Goal: Task Accomplishment & Management: Manage account settings

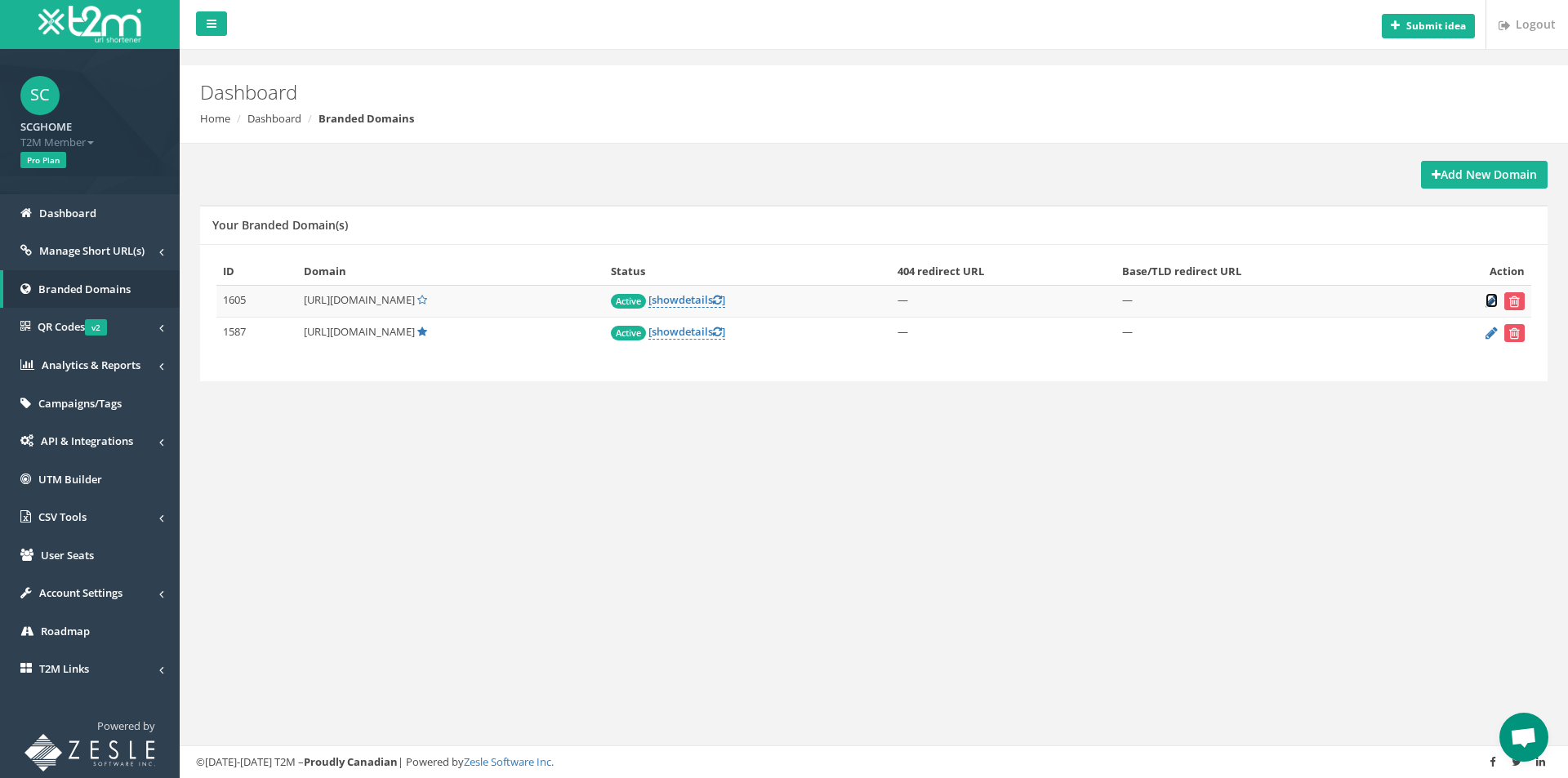
click at [1490, 303] on icon at bounding box center [1492, 301] width 12 height 10
click at [1507, 173] on strong "Add New Domain" at bounding box center [1484, 174] width 105 height 16
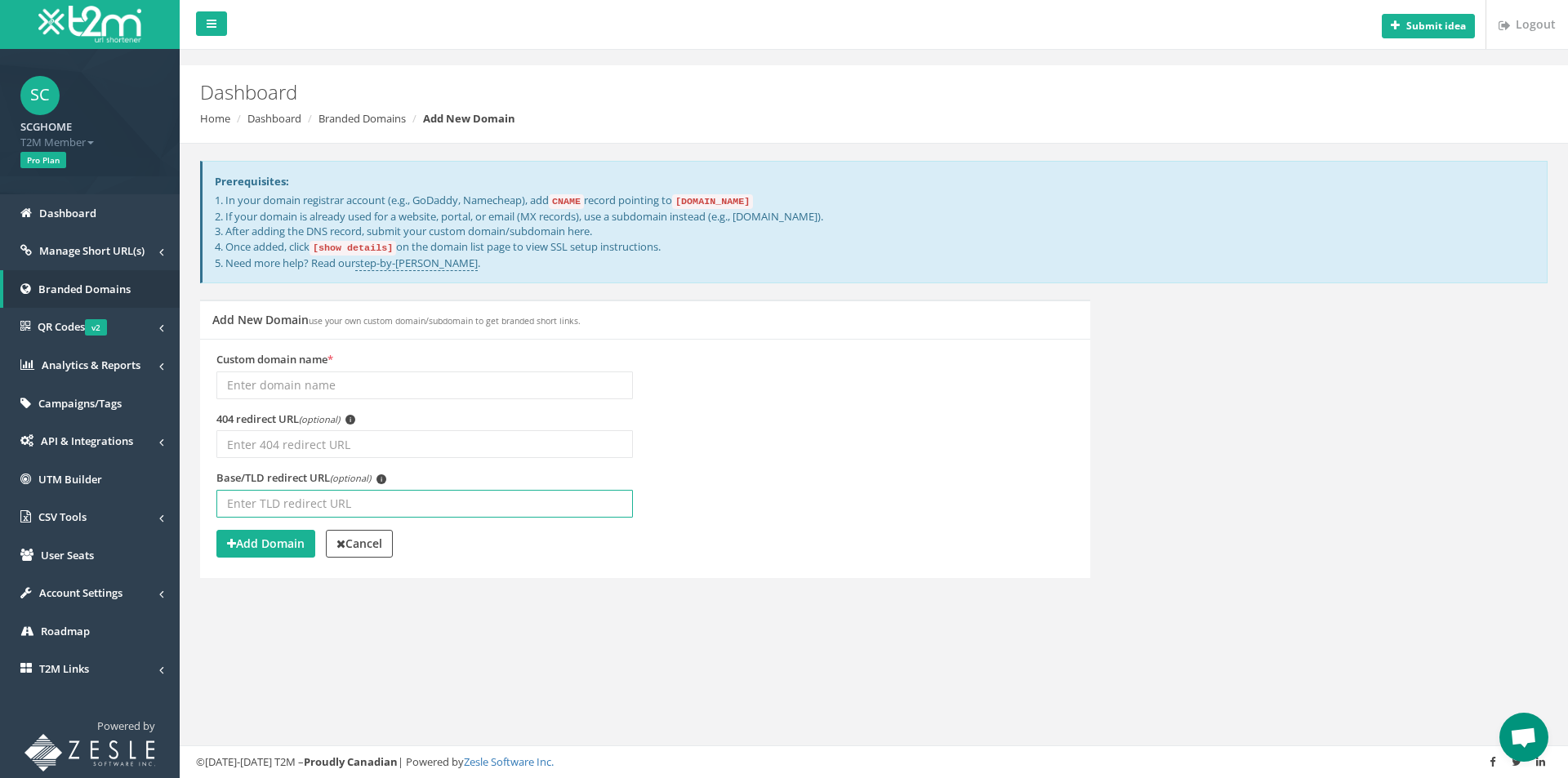
click at [344, 506] on input "Base/TLD redirect URL (optional) i" at bounding box center [424, 504] width 417 height 28
click at [409, 376] on input "Custom domain name *" at bounding box center [424, 385] width 417 height 28
click at [319, 453] on input "404 redirect URL (optional) i" at bounding box center [424, 444] width 417 height 28
click at [559, 246] on p "1. In your domain registrar account (e.g., GoDaddy, Namecheap), add CNAME recor…" at bounding box center [875, 231] width 1320 height 77
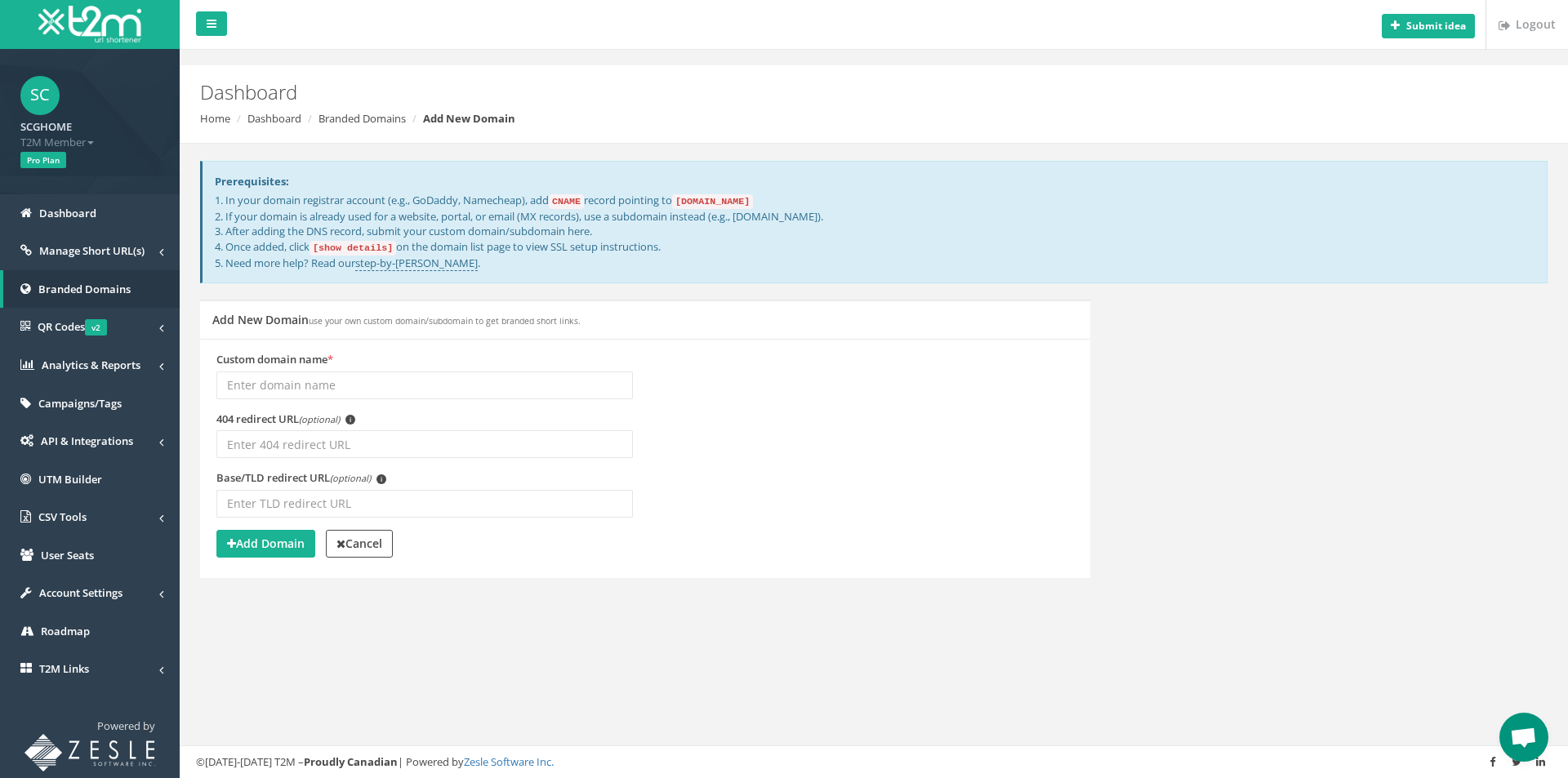
click at [360, 247] on code "[show details]" at bounding box center [353, 248] width 87 height 15
click at [525, 250] on p "1. In your domain registrar account (e.g., GoDaddy, Namecheap), add CNAME recor…" at bounding box center [875, 231] width 1320 height 77
click at [687, 246] on p "1. In your domain registrar account (e.g., GoDaddy, Namecheap), add CNAME recor…" at bounding box center [875, 231] width 1320 height 77
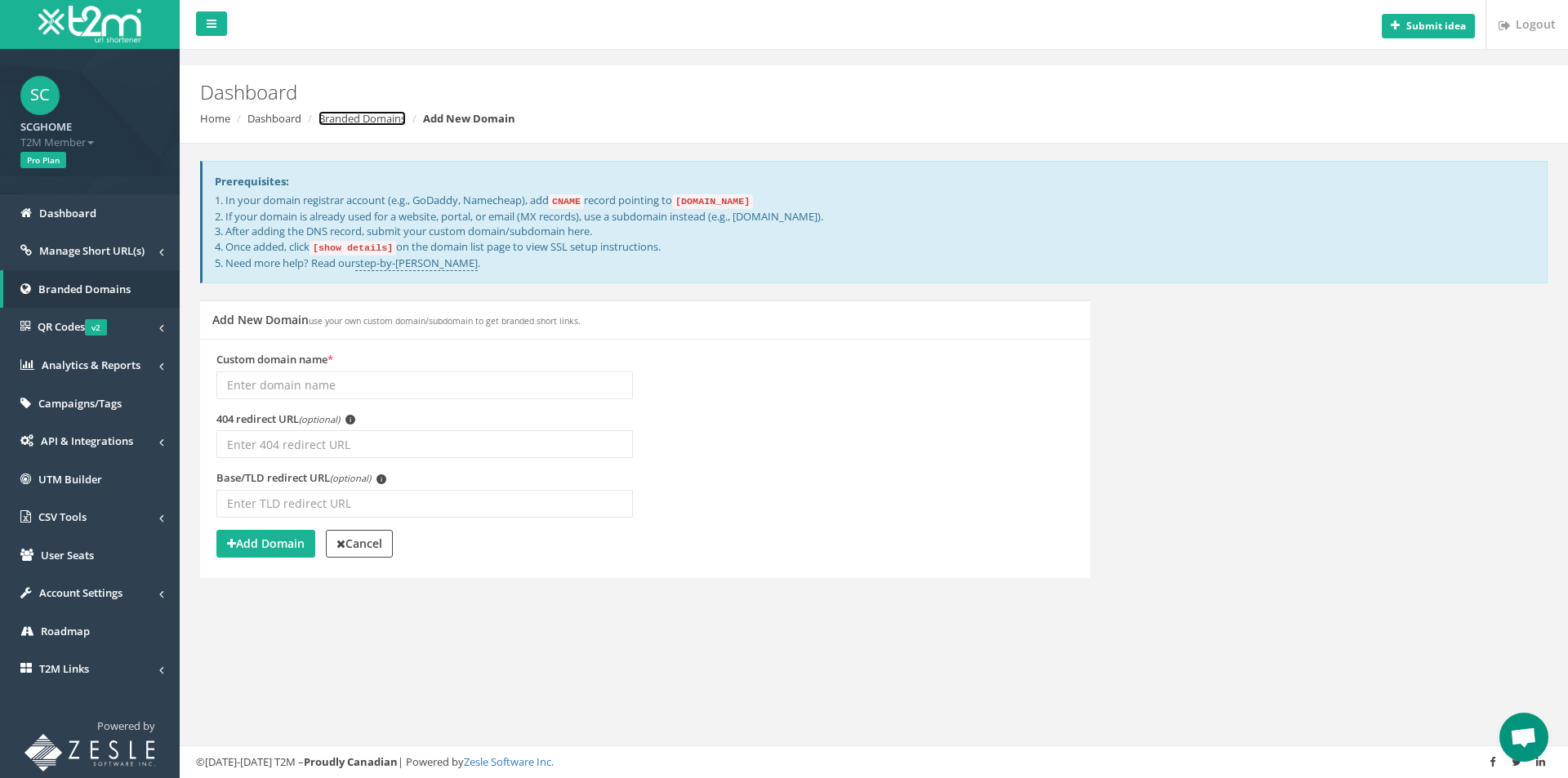
click at [375, 113] on link "Branded Domains" at bounding box center [362, 118] width 88 height 15
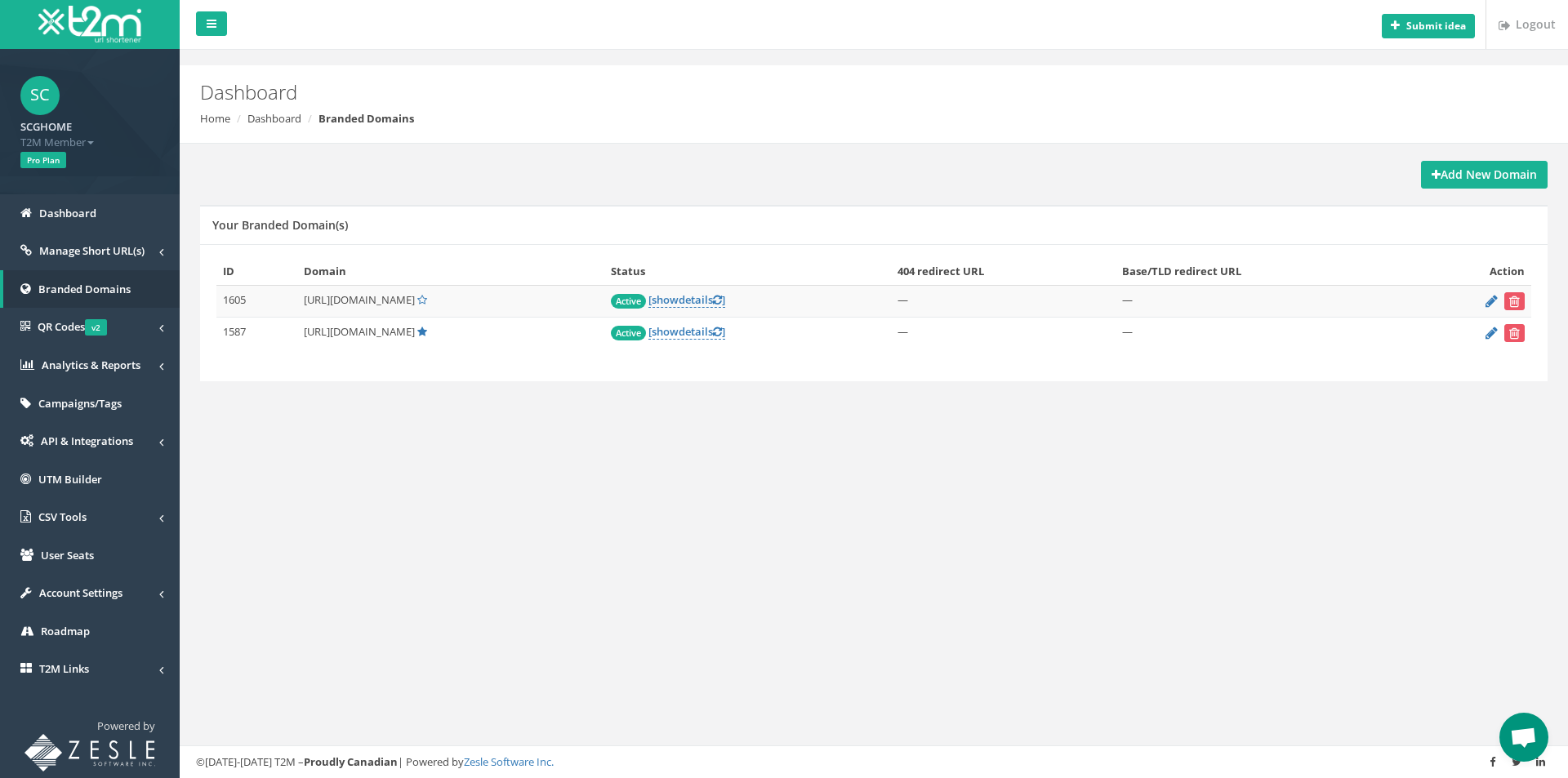
drag, startPoint x: 338, startPoint y: 298, endPoint x: 434, endPoint y: 299, distance: 96.0
click at [415, 299] on span "https://shop.scghome.com/" at bounding box center [359, 299] width 111 height 15
click at [1328, 369] on div "ID Domain Status 404 redirect URL Base/TLD redirect URL Action 1605 https://sho…" at bounding box center [874, 312] width 1348 height 138
click at [1219, 303] on td "—" at bounding box center [1265, 301] width 299 height 32
click at [1490, 302] on icon at bounding box center [1492, 301] width 12 height 10
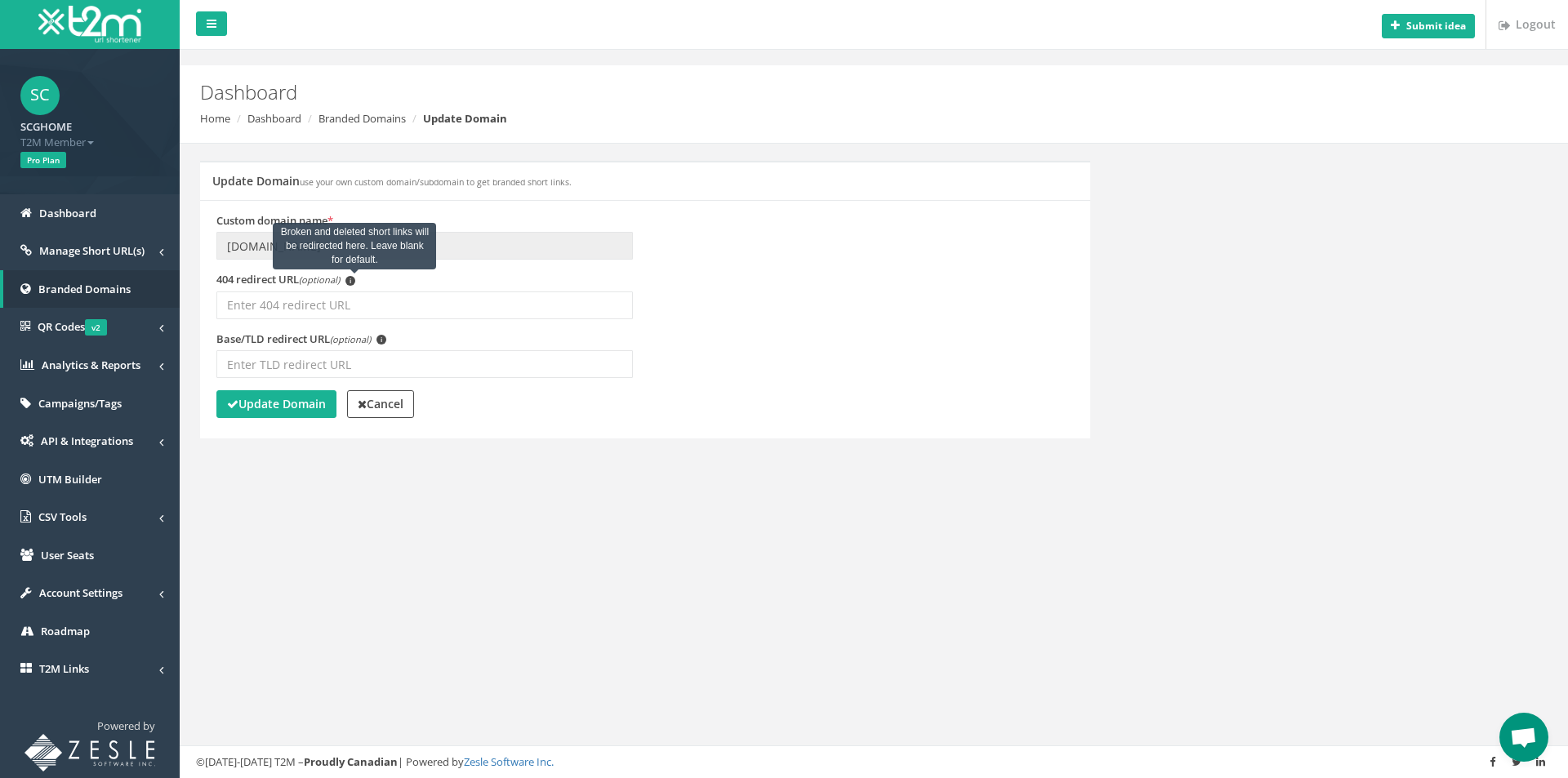
click at [352, 284] on span "i" at bounding box center [350, 280] width 10 height 10
click at [352, 291] on input "404 redirect URL (optional) i Broken and deleted short links will be redirected…" at bounding box center [424, 305] width 417 height 28
click at [359, 309] on input "404 redirect URL (optional) i" at bounding box center [424, 305] width 417 height 28
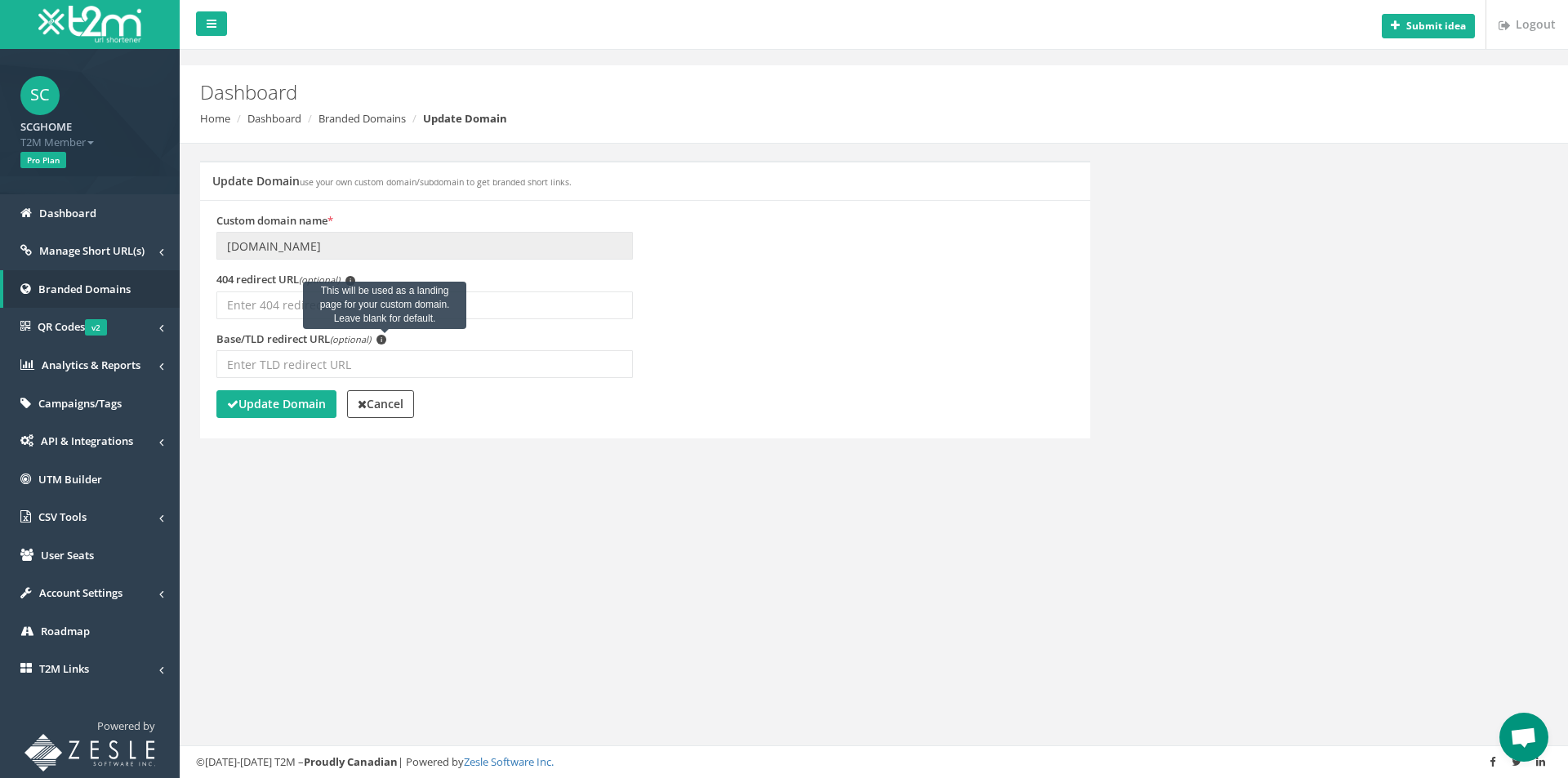
click at [382, 337] on span "i" at bounding box center [381, 339] width 10 height 10
click at [382, 350] on input "Base/TLD redirect URL (optional) i This will be used as a landing page for your…" at bounding box center [424, 364] width 417 height 28
